Goal: Transaction & Acquisition: Subscribe to service/newsletter

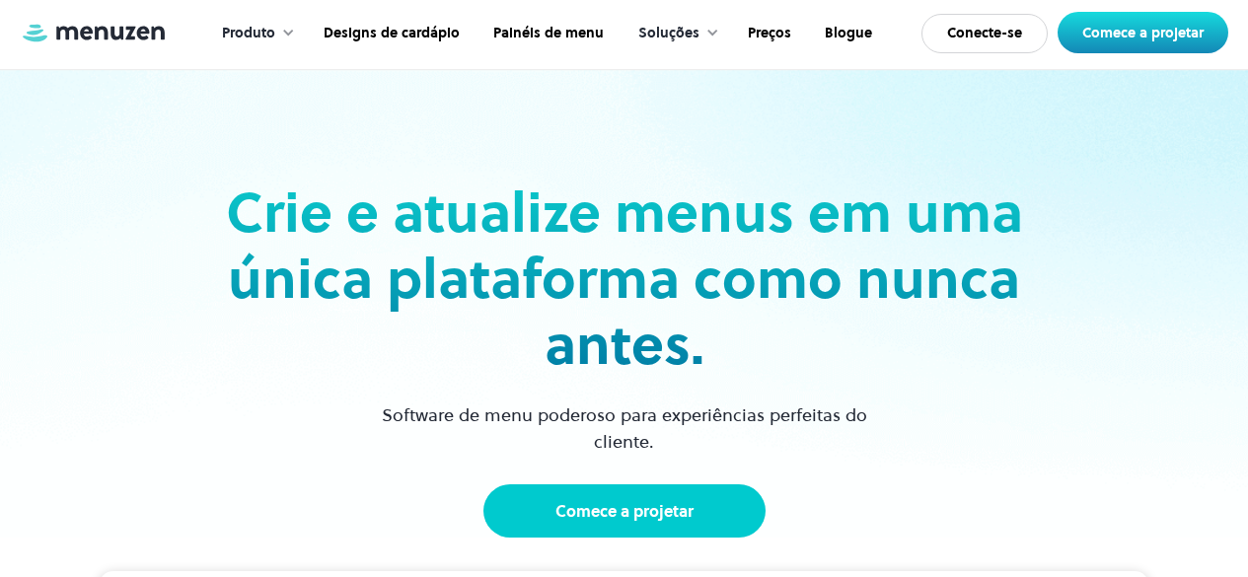
click at [706, 507] on link "Comece a projetar" at bounding box center [624, 510] width 282 height 53
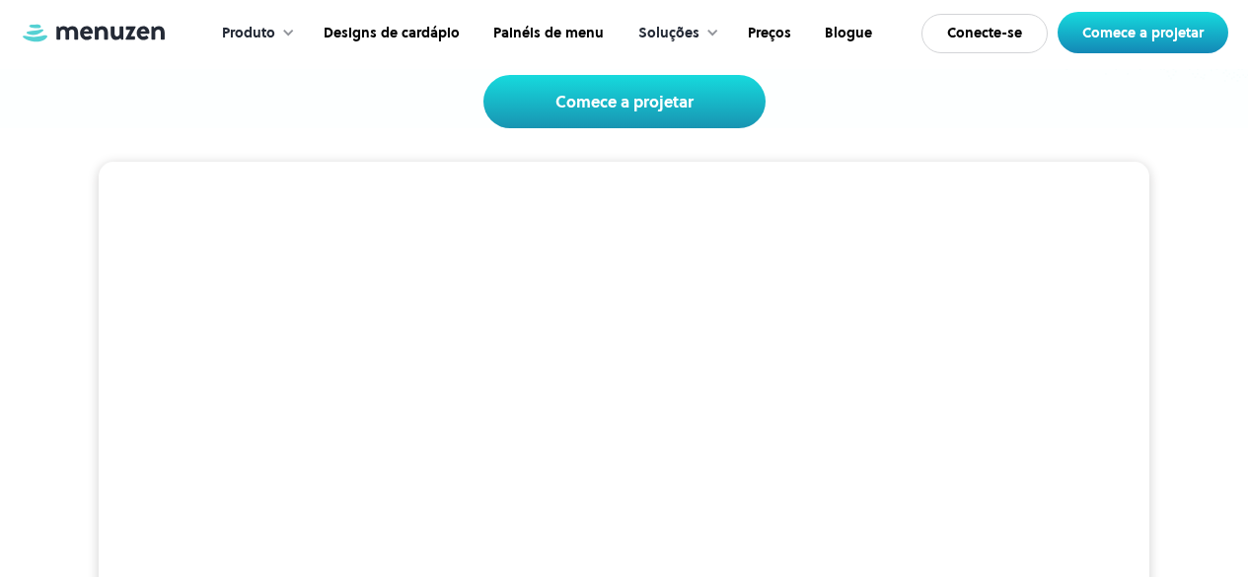
scroll to position [395, 0]
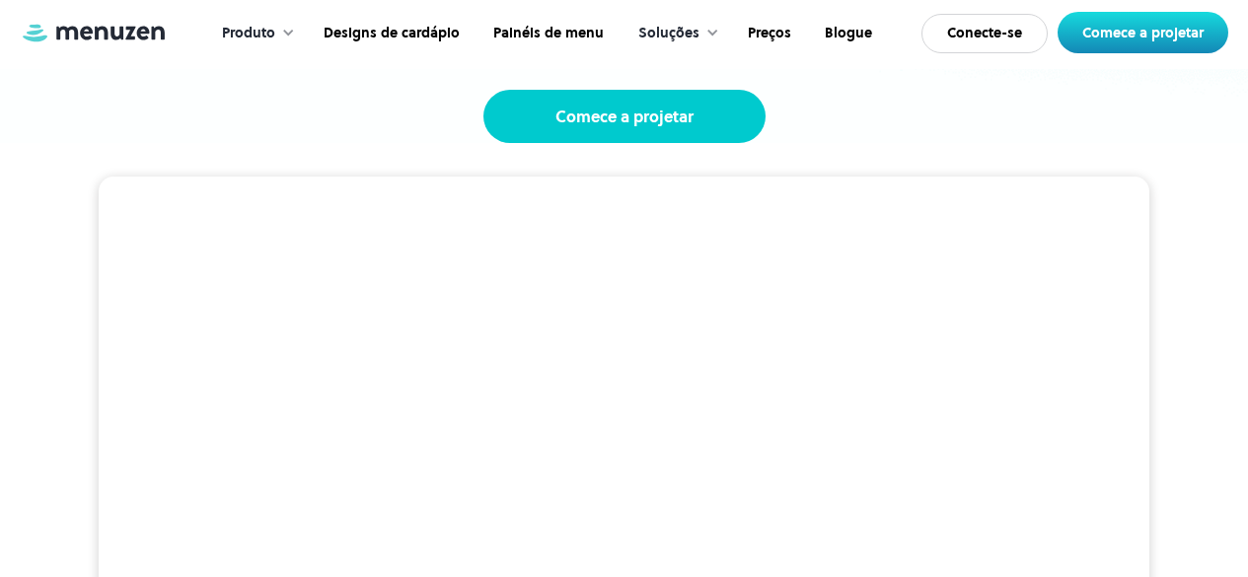
click at [621, 139] on link "Comece a projetar" at bounding box center [624, 116] width 282 height 53
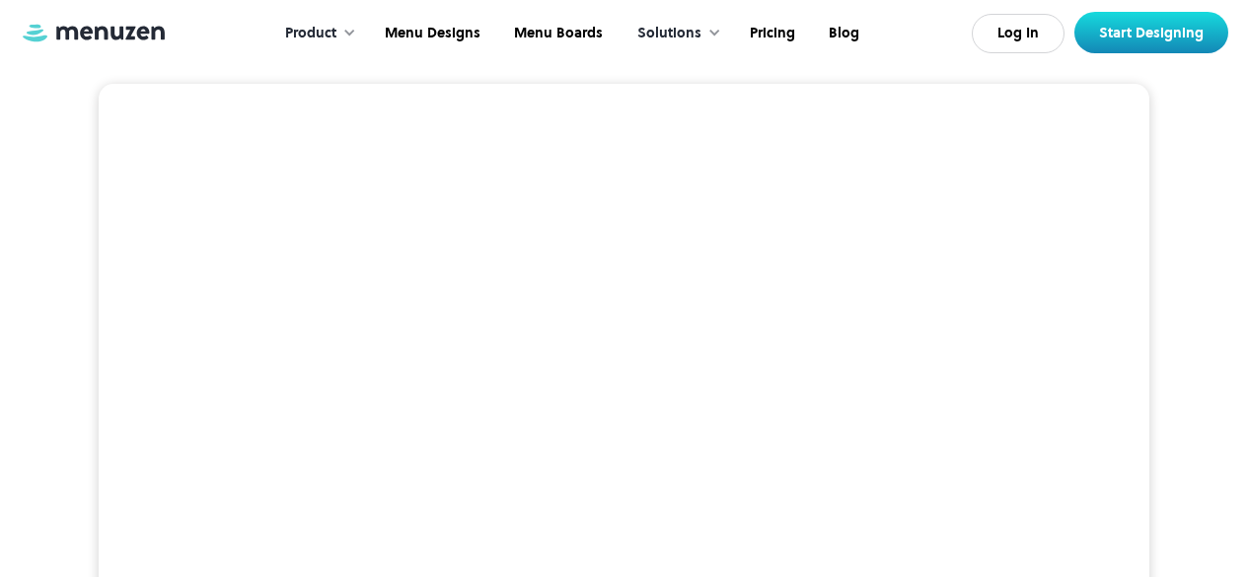
scroll to position [329, 0]
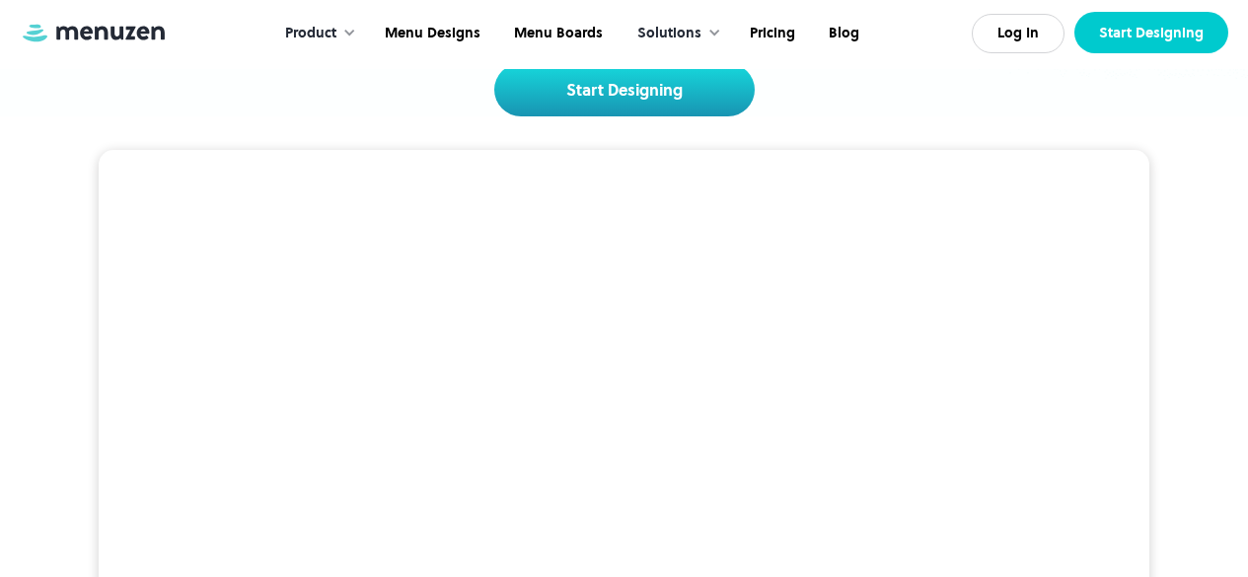
click at [1079, 34] on link "Start Designing" at bounding box center [1151, 32] width 154 height 41
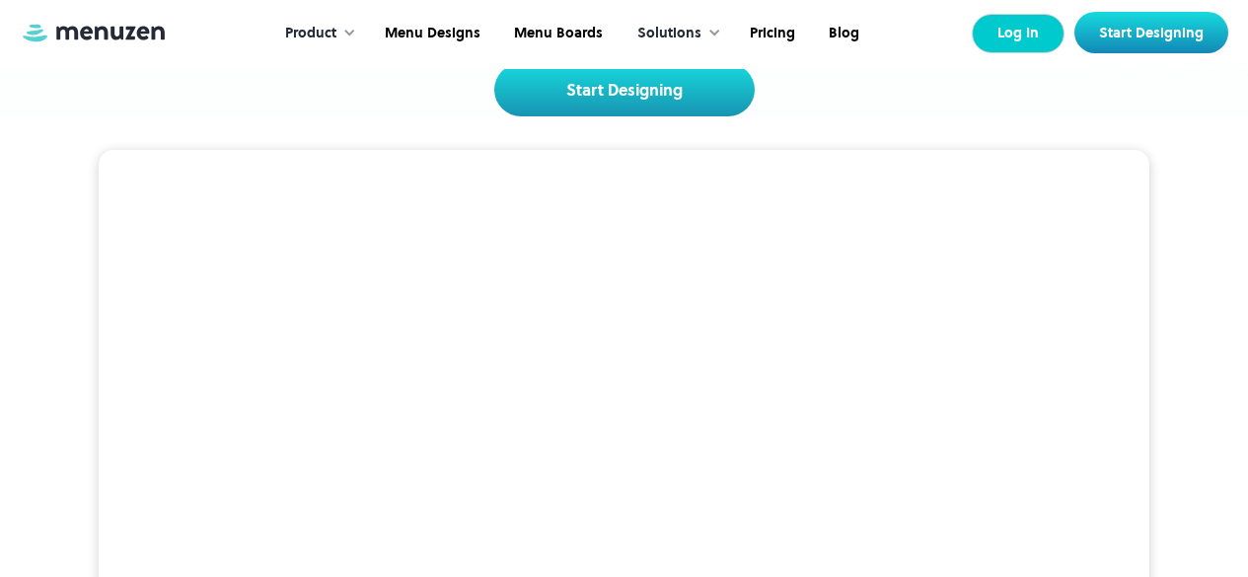
click at [1002, 34] on link "Log In" at bounding box center [1018, 33] width 93 height 39
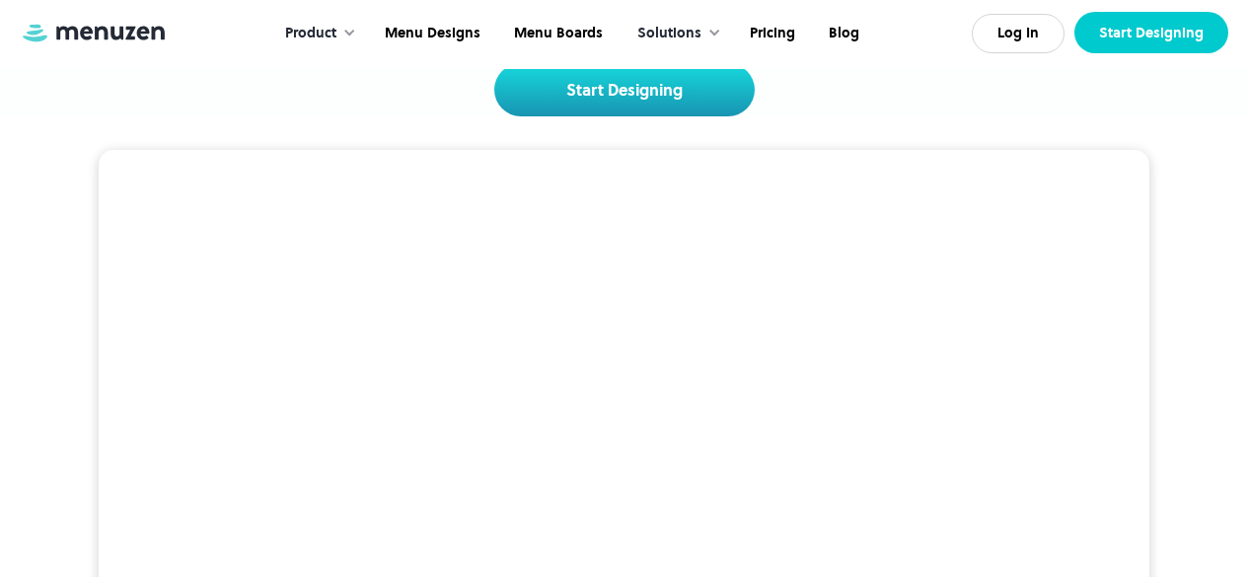
click at [1136, 38] on link "Start Designing" at bounding box center [1151, 32] width 154 height 41
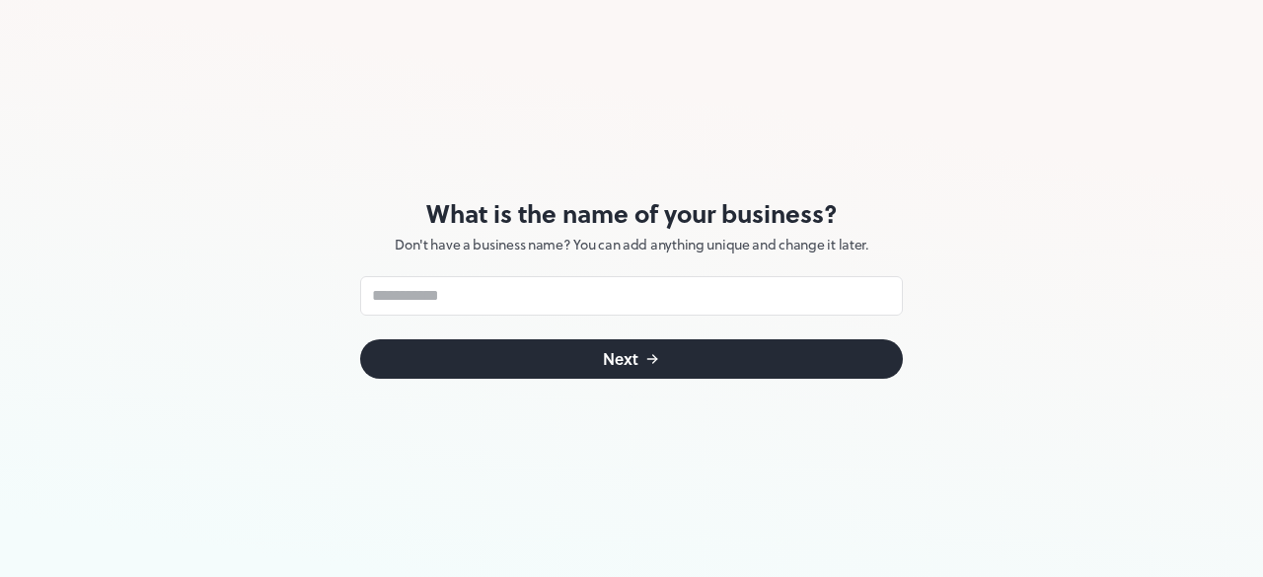
click at [943, 108] on div "What is the name of your business? Don't have a business name? You can add anyt…" at bounding box center [631, 288] width 1263 height 577
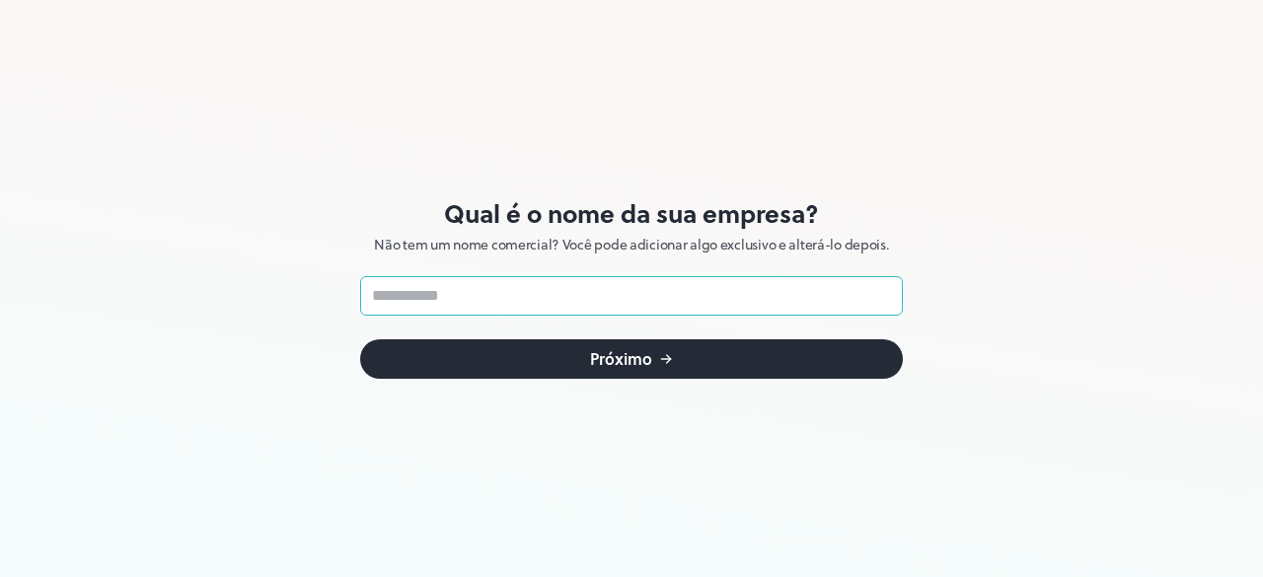
click at [669, 287] on input "text" at bounding box center [631, 295] width 543 height 39
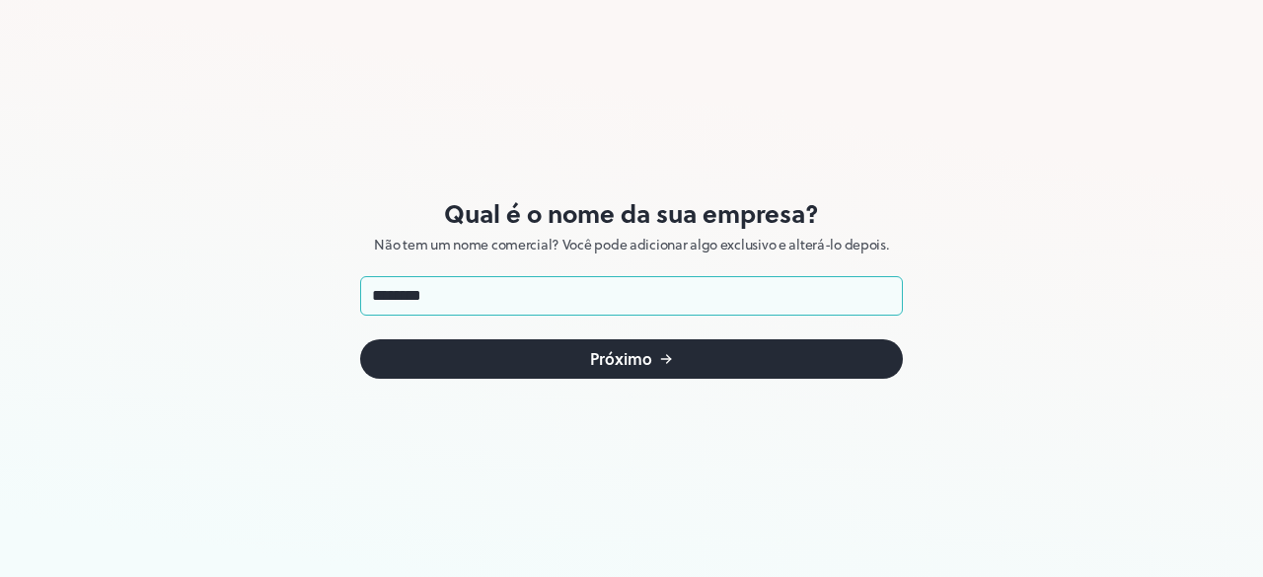
type input "********"
click at [686, 372] on button "Próximo" at bounding box center [631, 358] width 543 height 39
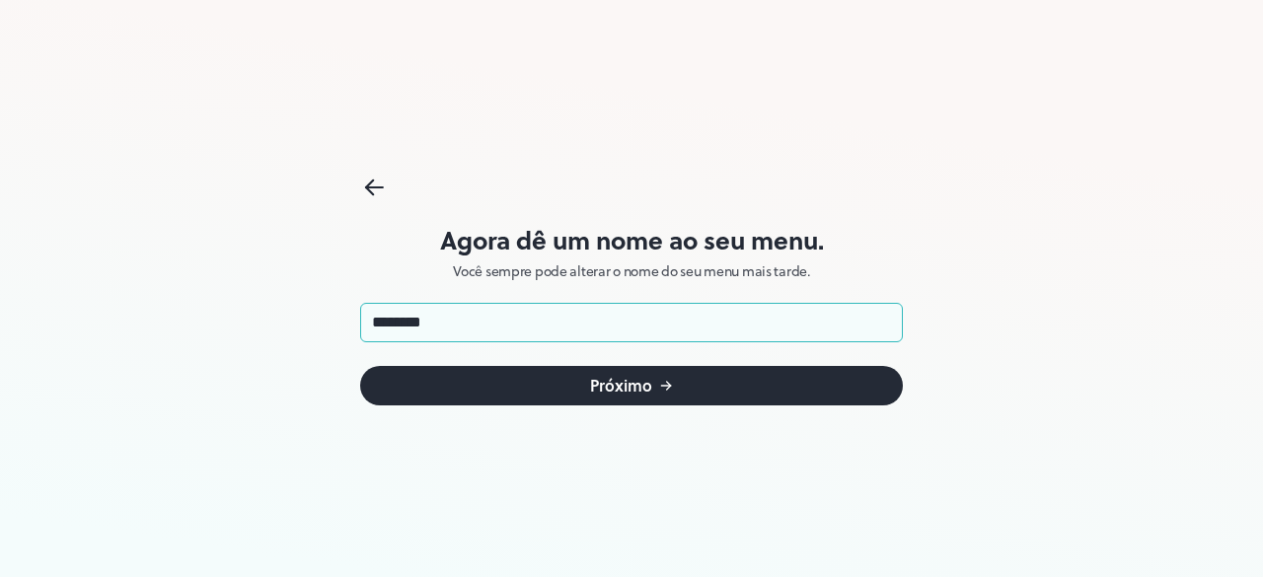
type input "********"
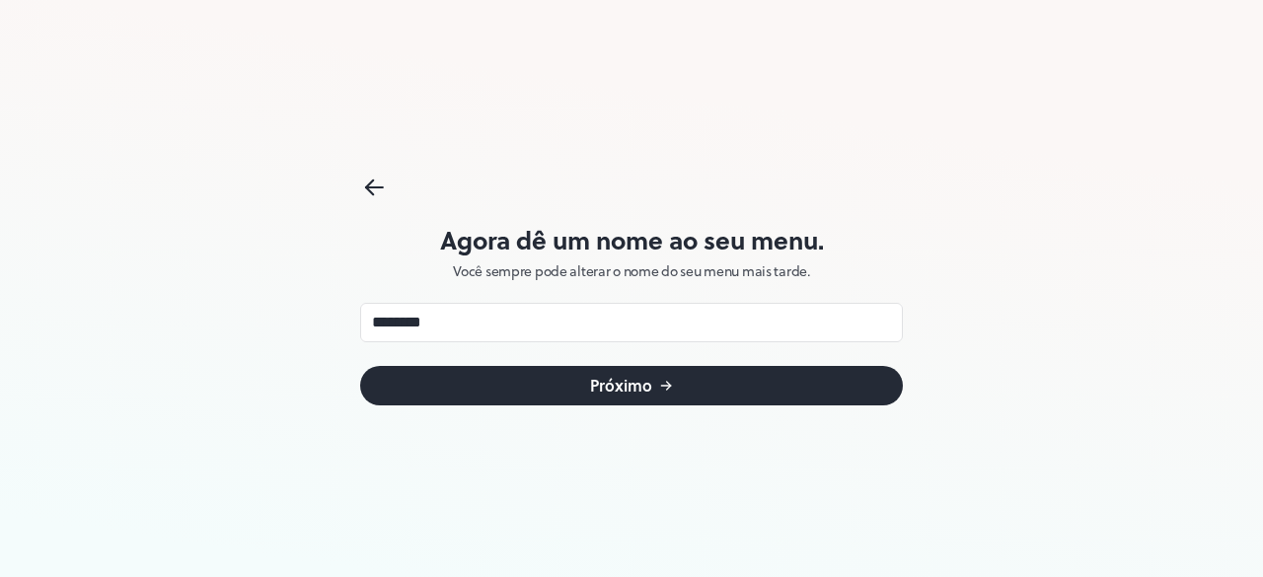
click at [679, 381] on button "Próximo" at bounding box center [631, 385] width 543 height 39
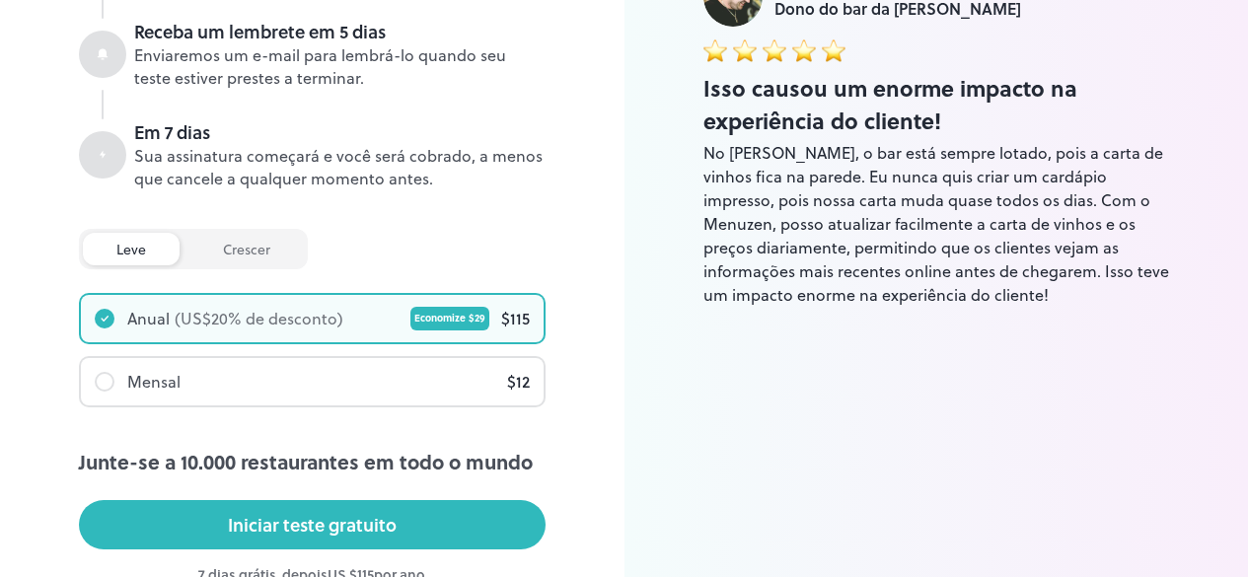
scroll to position [493, 0]
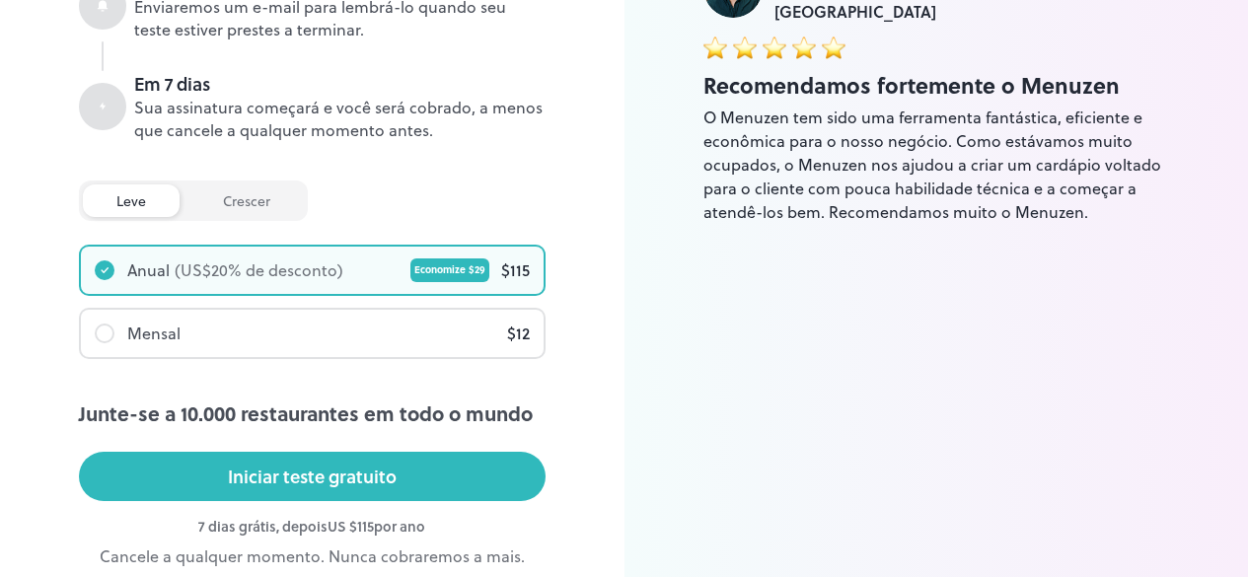
click at [381, 342] on div "Mensal $ 12" at bounding box center [312, 333] width 463 height 47
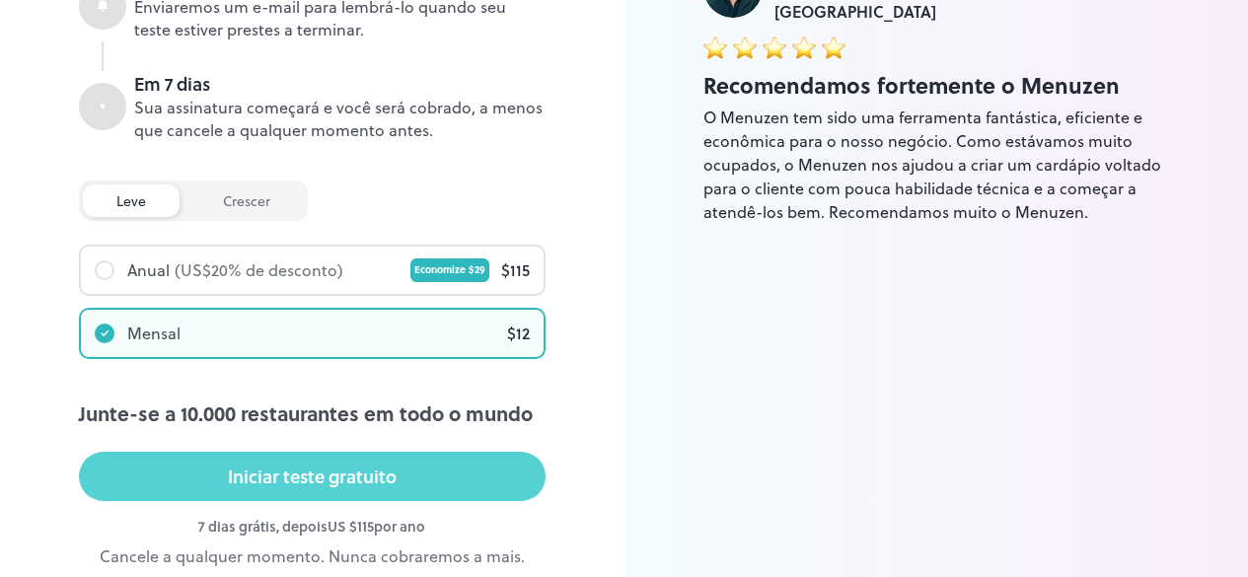
scroll to position [586, 0]
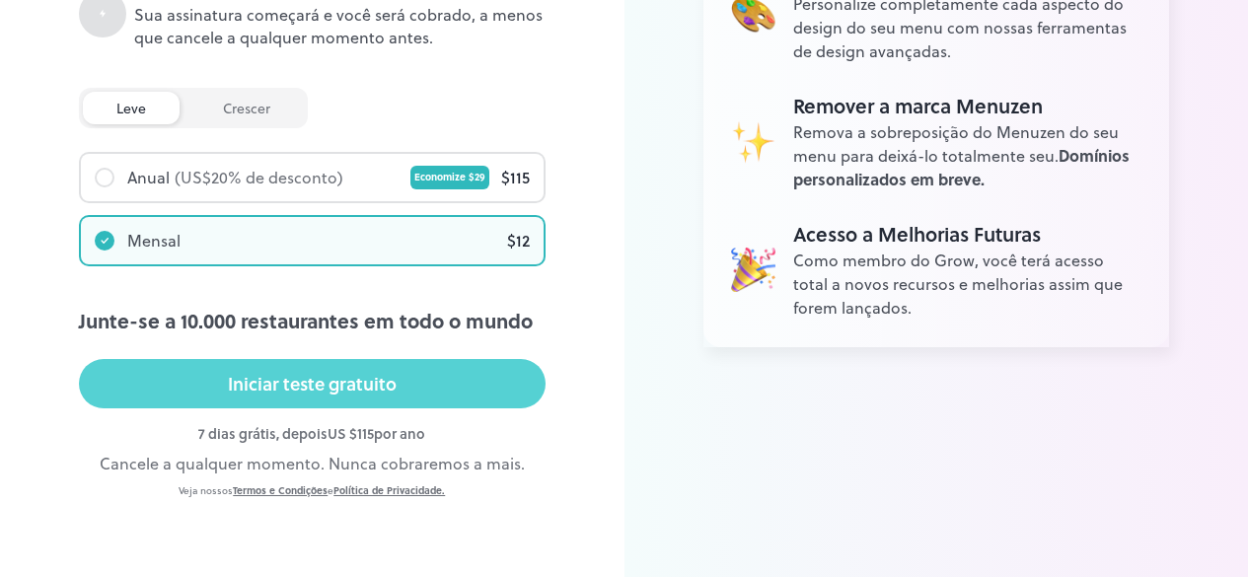
click at [397, 395] on button "Iniciar teste gratuito" at bounding box center [312, 383] width 467 height 49
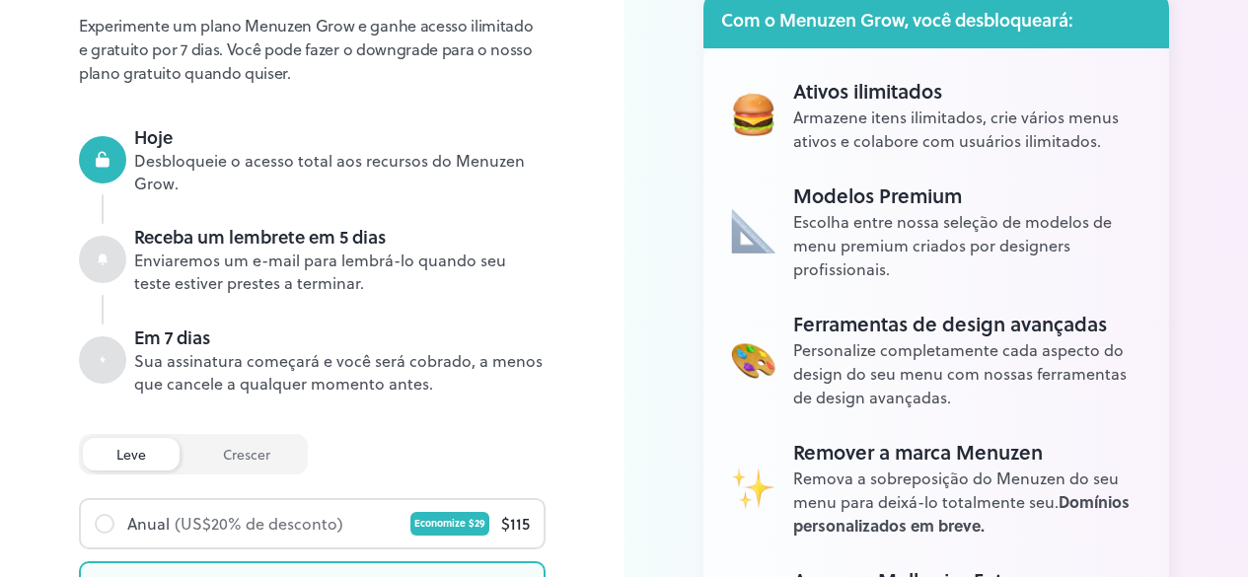
scroll to position [191, 0]
